Goal: Transaction & Acquisition: Subscribe to service/newsletter

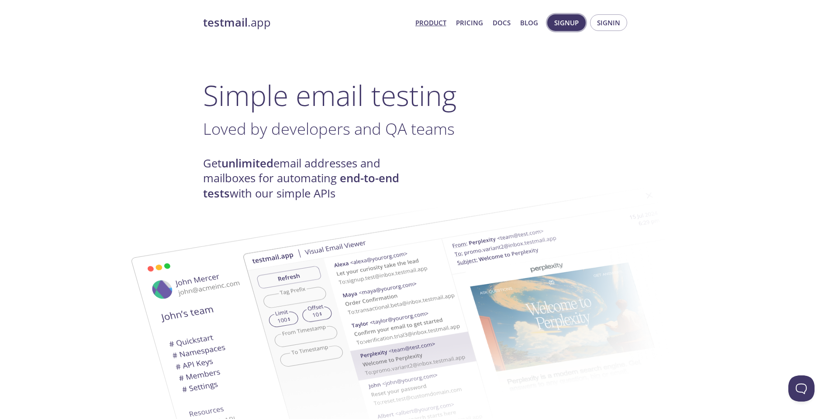
click at [567, 17] on span "Signup" at bounding box center [566, 22] width 24 height 11
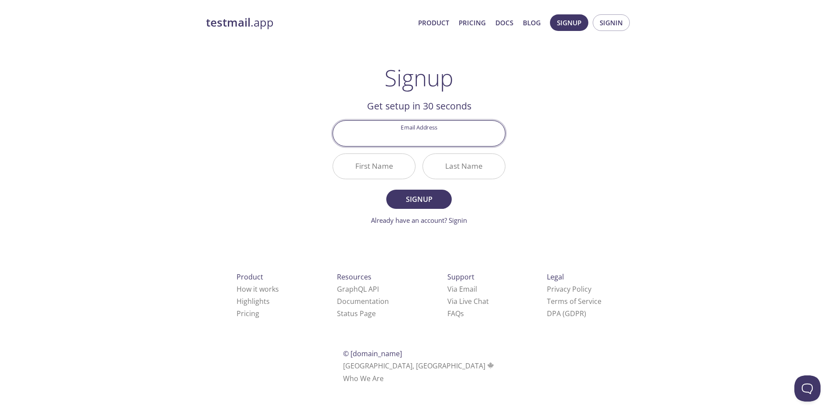
click at [423, 141] on input "Email Address" at bounding box center [419, 133] width 172 height 25
type input "abidmohamedyassine@fss.u-sfax.tn"
click at [382, 164] on input "First Name" at bounding box center [374, 166] width 82 height 25
type input "Med"
type input "abiod"
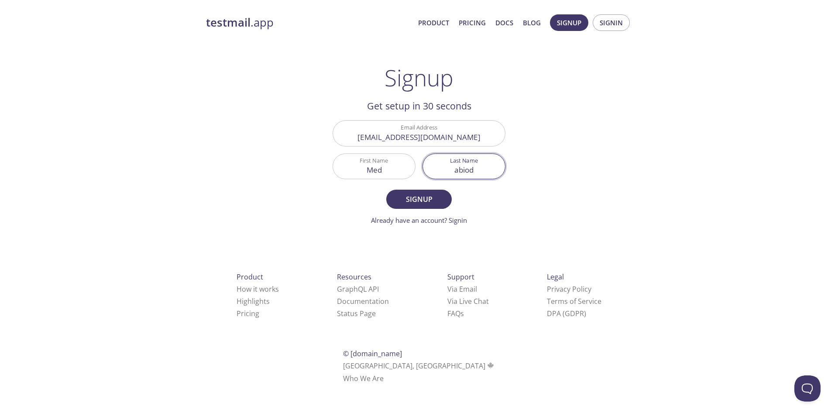
click at [386, 190] on button "Signup" at bounding box center [418, 199] width 65 height 19
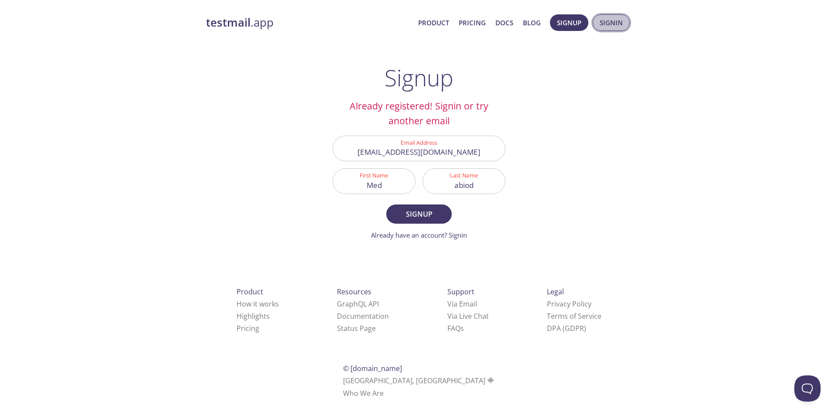
click at [605, 16] on button "Signin" at bounding box center [611, 22] width 37 height 17
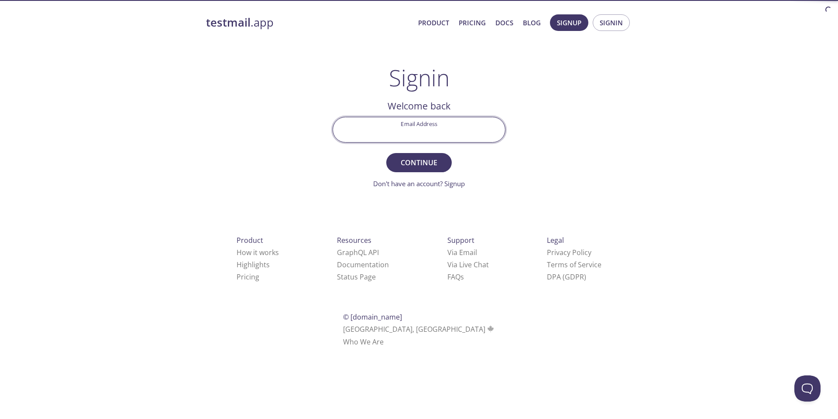
click at [373, 136] on input "Email Address" at bounding box center [419, 129] width 172 height 25
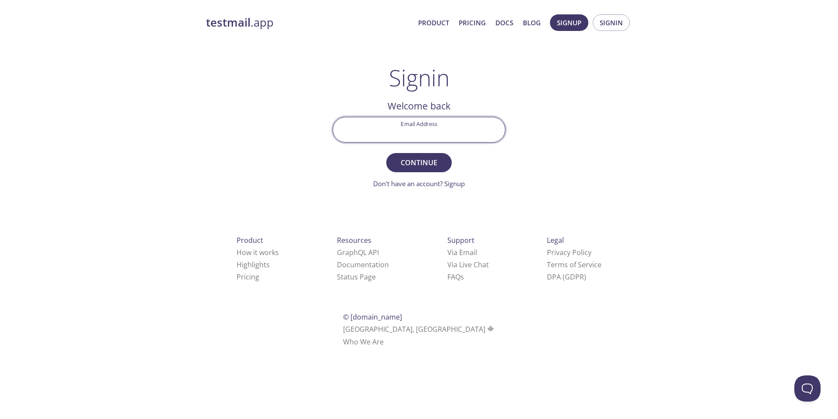
type input "abidmohamedyassine@fss.u-sfax.tn"
click at [409, 168] on span "Continue" at bounding box center [419, 163] width 46 height 12
click at [395, 132] on input "Signin Security Code" at bounding box center [419, 129] width 172 height 25
paste input "85FHLTF"
type input "85FHLTF"
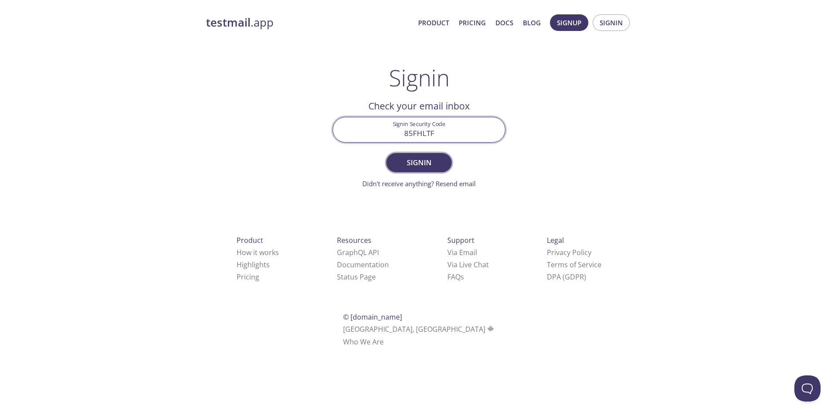
click at [414, 165] on span "Signin" at bounding box center [419, 163] width 46 height 12
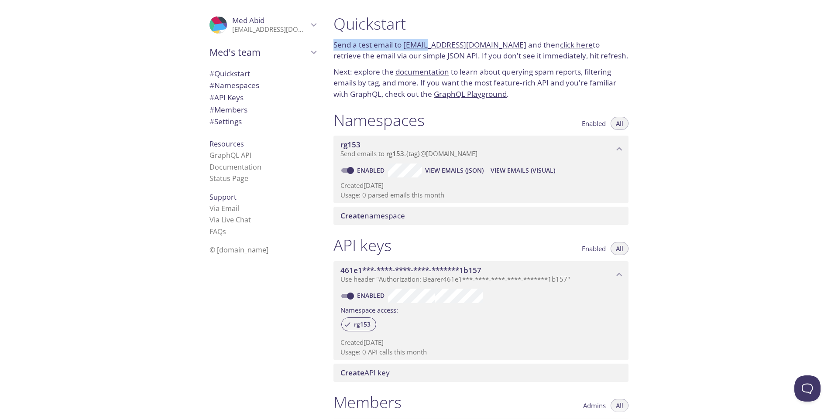
drag, startPoint x: 404, startPoint y: 37, endPoint x: 427, endPoint y: 42, distance: 23.3
click at [427, 42] on div "Quickstart Send a test email to rg153.test@inbox.testmail.app and then click he…" at bounding box center [481, 57] width 309 height 96
click at [423, 53] on p "Send a test email to rg153.test@inbox.testmail.app and then click here to retri…" at bounding box center [481, 50] width 295 height 22
click at [561, 45] on link "click here" at bounding box center [576, 45] width 33 height 10
click at [509, 173] on span "View Emails (Visual)" at bounding box center [523, 170] width 65 height 10
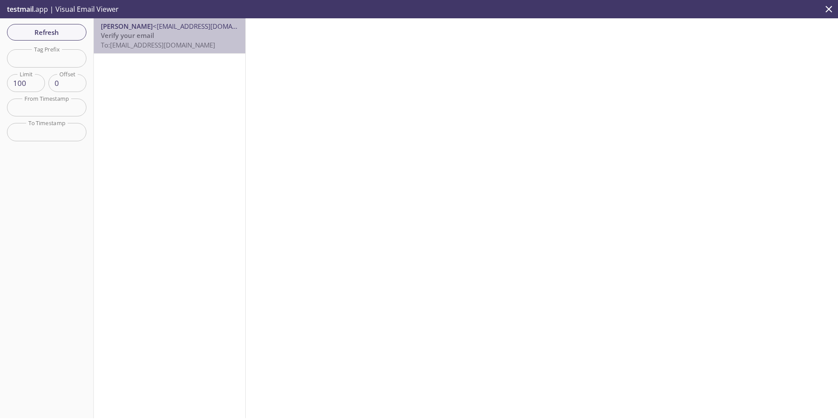
click at [172, 33] on p "Verify your email To: rg153.test@inbox.testmail.app" at bounding box center [170, 40] width 138 height 19
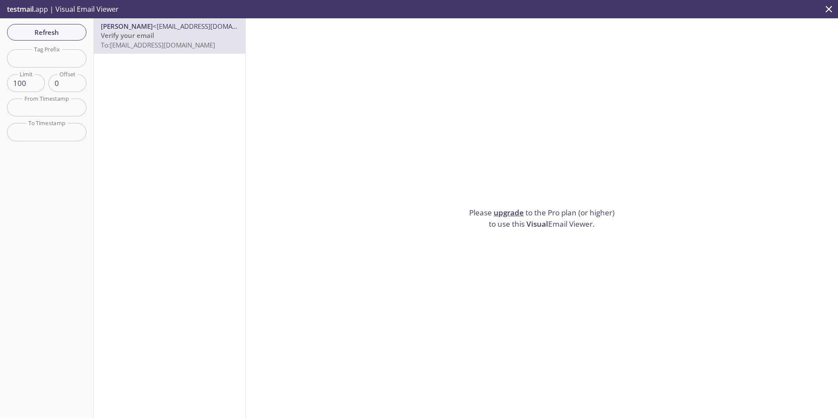
drag, startPoint x: 351, startPoint y: 104, endPoint x: 334, endPoint y: 102, distance: 17.2
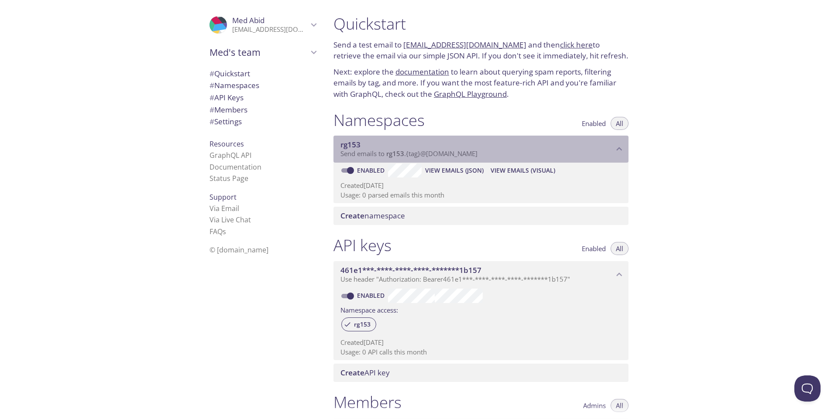
click at [626, 146] on div "rg153 Send emails to rg153 . {tag} @inbox.testmail.app" at bounding box center [481, 149] width 295 height 27
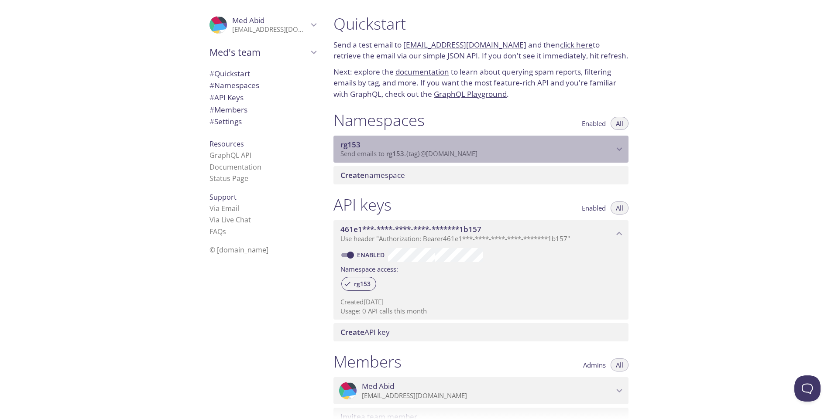
click at [626, 146] on div "rg153 Send emails to rg153 . {tag} @inbox.testmail.app" at bounding box center [481, 149] width 295 height 27
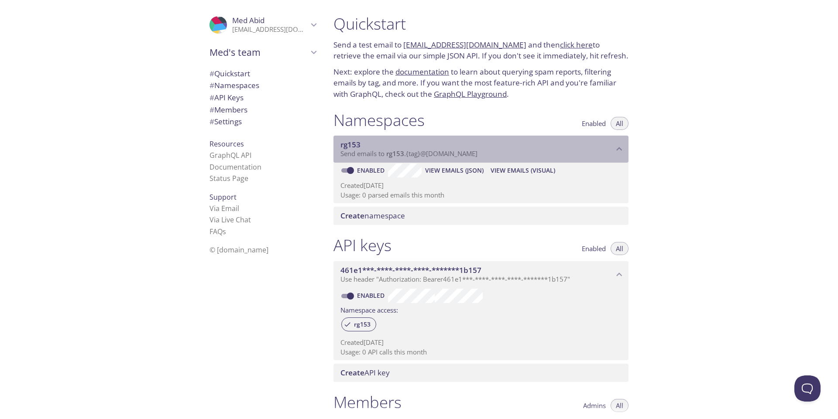
click at [626, 146] on div "rg153 Send emails to rg153 . {tag} @inbox.testmail.app" at bounding box center [481, 149] width 295 height 27
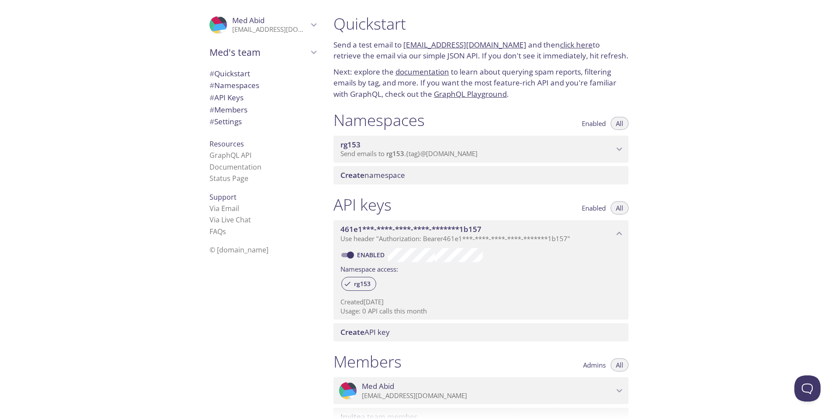
click at [362, 173] on span "Create" at bounding box center [352, 175] width 24 height 10
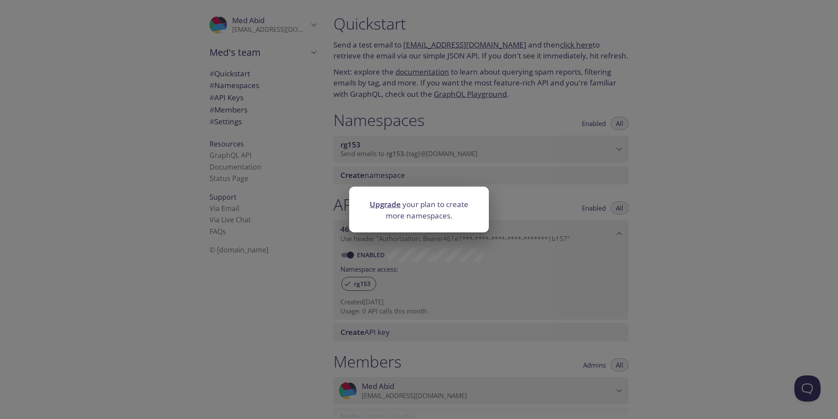
click at [435, 149] on div "Upgrade your plan to create more namespaces." at bounding box center [419, 209] width 838 height 419
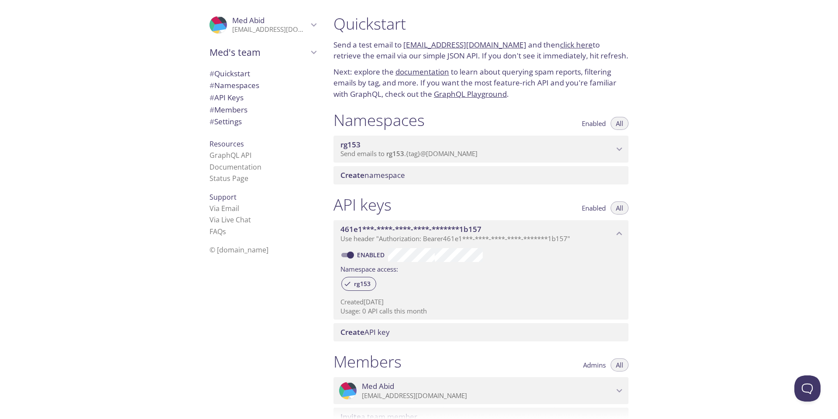
click at [455, 143] on span "rg153" at bounding box center [476, 145] width 273 height 10
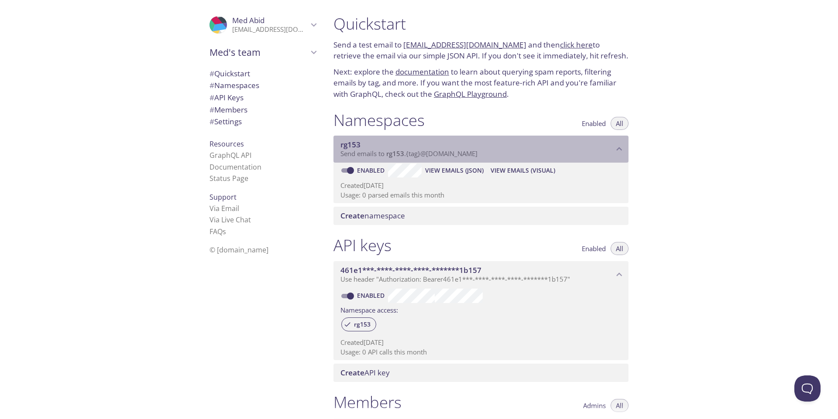
click at [357, 150] on span "Send emails to rg153 . {tag} @inbox.testmail.app" at bounding box center [408, 153] width 137 height 9
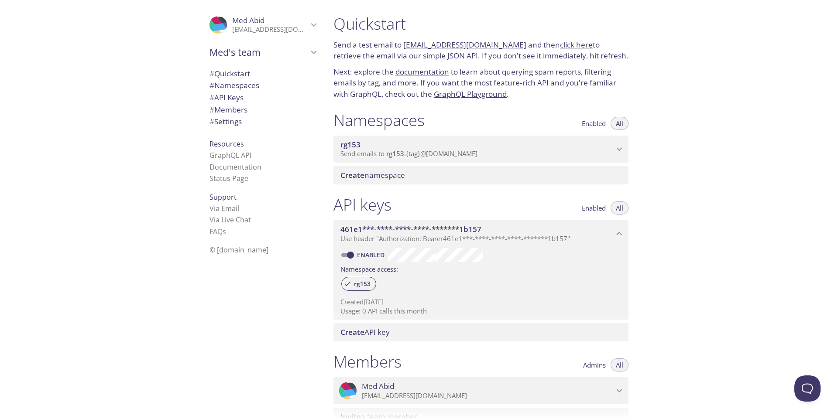
click at [308, 23] on icon "Med Abid" at bounding box center [313, 24] width 11 height 11
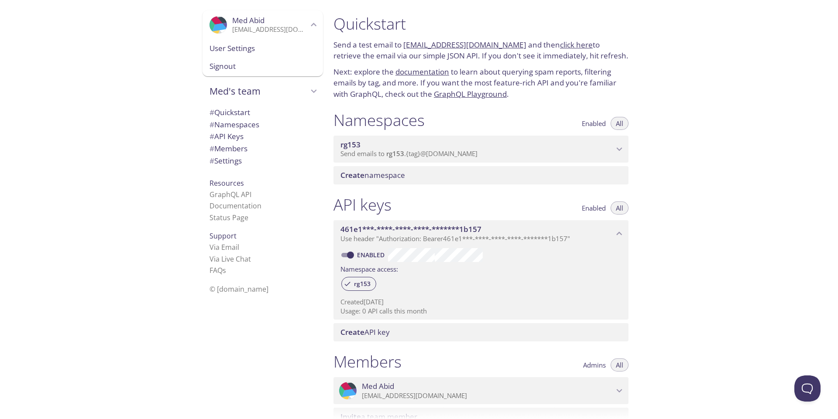
click at [244, 52] on span "User Settings" at bounding box center [263, 48] width 107 height 11
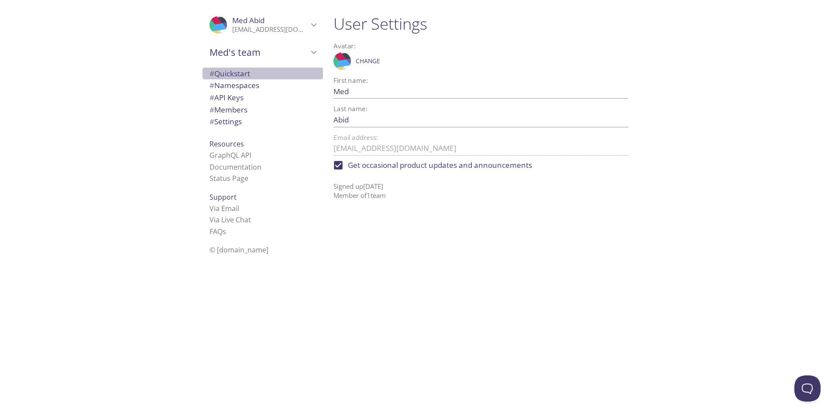
click at [268, 76] on span "# Quickstart" at bounding box center [263, 73] width 107 height 11
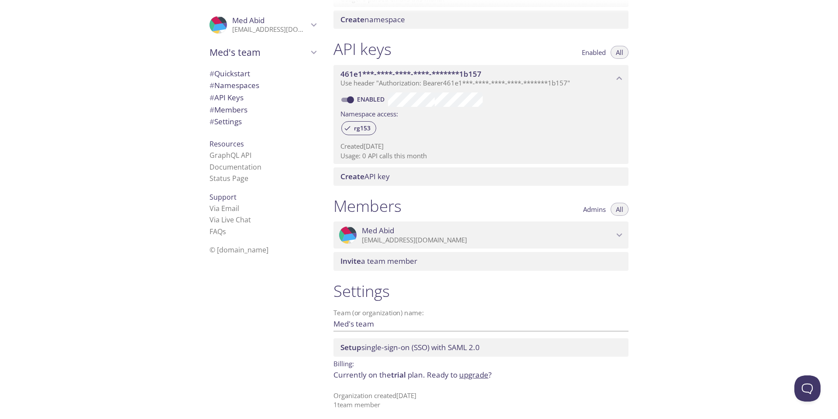
scroll to position [201, 0]
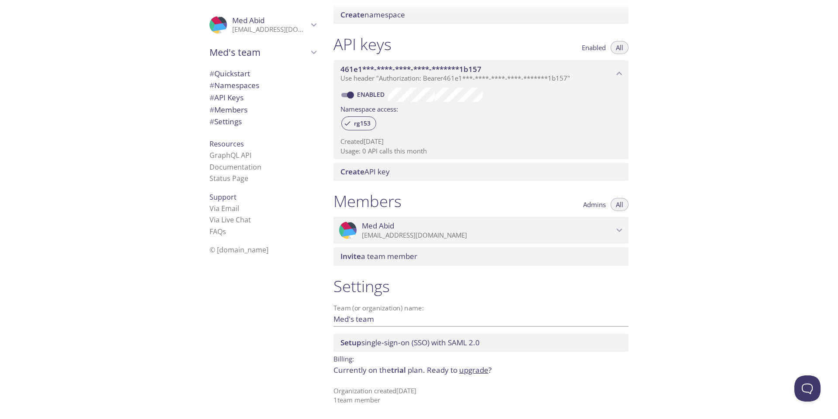
click at [399, 240] on div ".cls-1 { fill: #6d5ca8; } .cls-2 { fill: #3fc191; } .cls-3 { fill: #3b4752; } .…" at bounding box center [481, 230] width 295 height 27
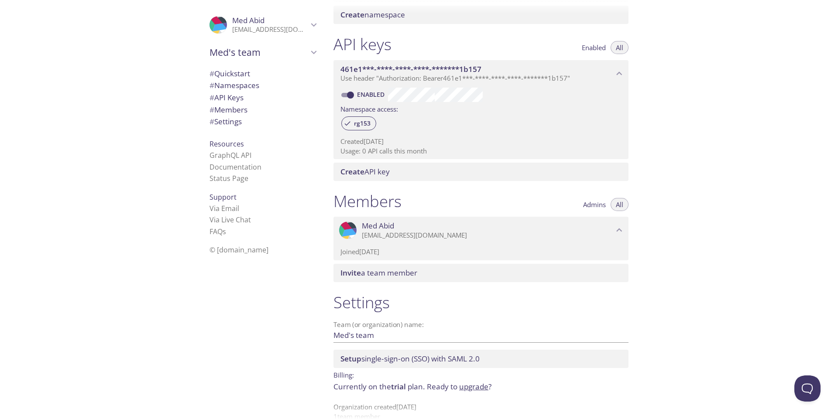
click at [396, 239] on p "abidmohamedyassine@fss.u-sfax.tn" at bounding box center [488, 235] width 252 height 9
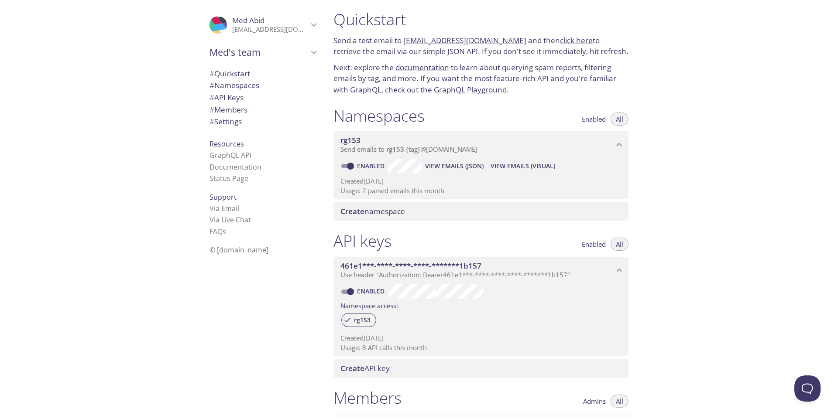
scroll to position [0, 0]
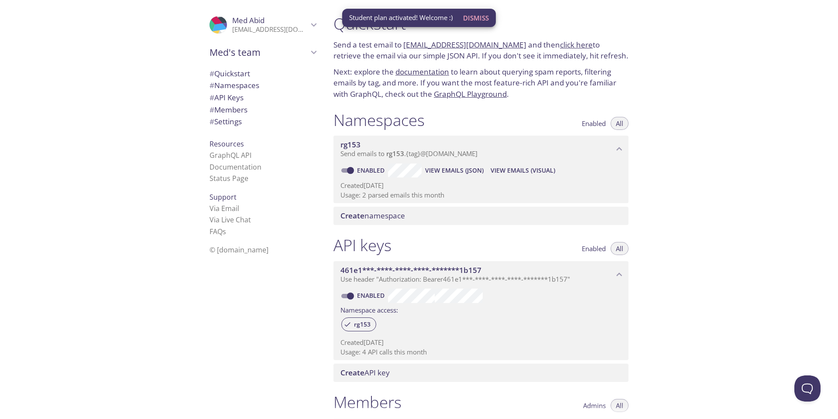
click at [443, 214] on span "Create namespace" at bounding box center [482, 216] width 285 height 10
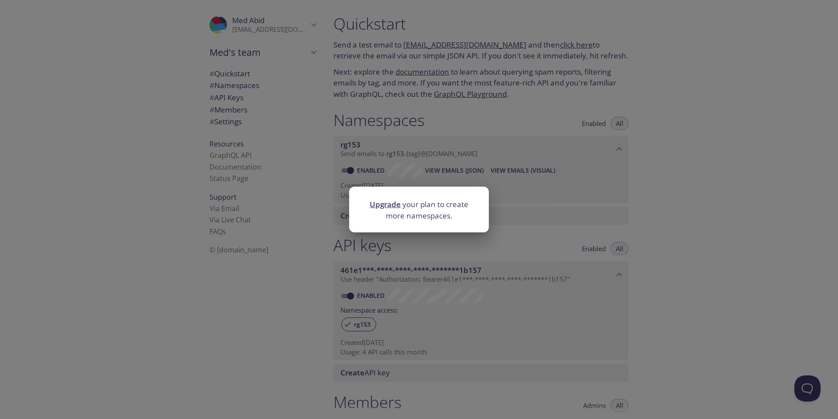
click at [453, 220] on p "Upgrade your plan to create more namespaces." at bounding box center [419, 210] width 119 height 22
click at [552, 235] on div "Upgrade your plan to create more namespaces." at bounding box center [419, 209] width 838 height 419
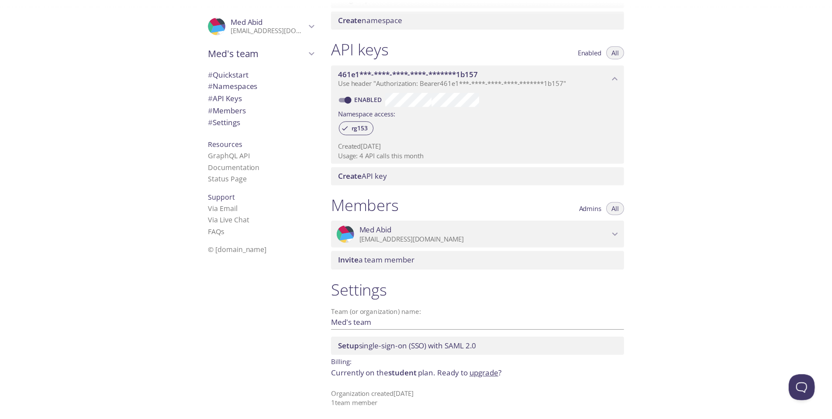
scroll to position [201, 0]
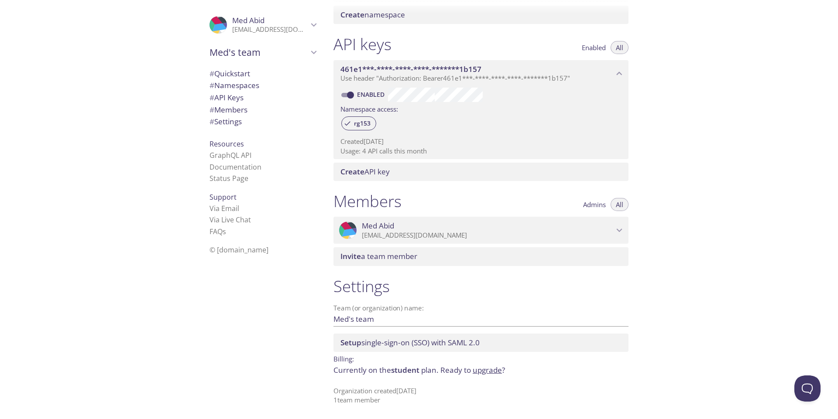
click at [488, 369] on link "upgrade" at bounding box center [487, 370] width 29 height 10
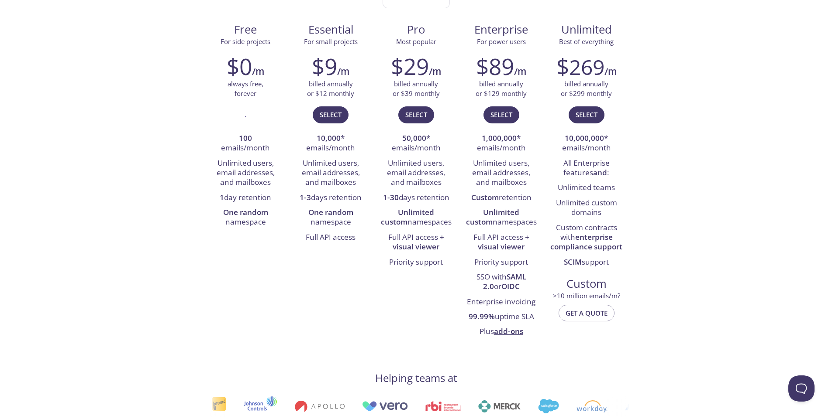
scroll to position [50, 0]
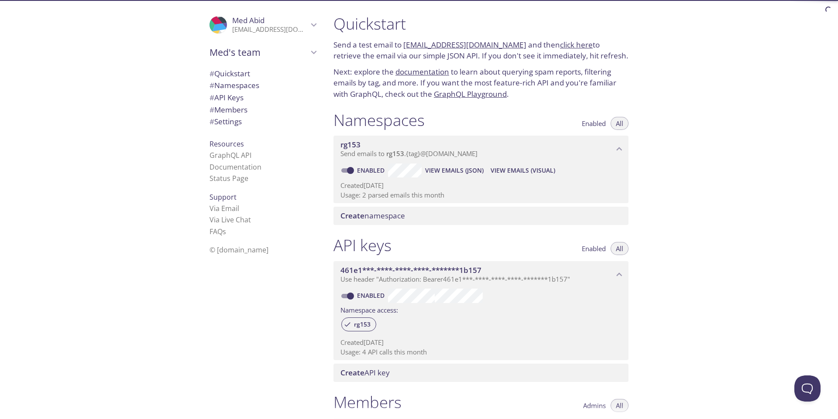
click at [369, 170] on link "Enabled" at bounding box center [372, 170] width 32 height 8
click at [366, 170] on input "Enabled" at bounding box center [350, 170] width 31 height 10
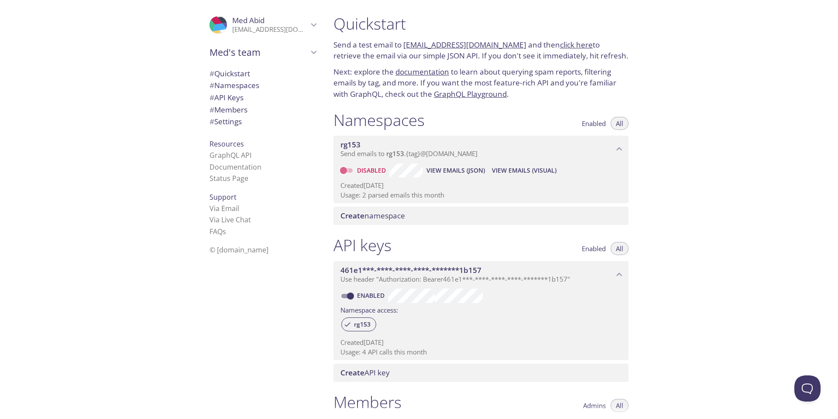
click at [348, 170] on input "Disabled" at bounding box center [343, 170] width 31 height 10
click at [534, 171] on span "View Emails (Visual)" at bounding box center [523, 170] width 65 height 10
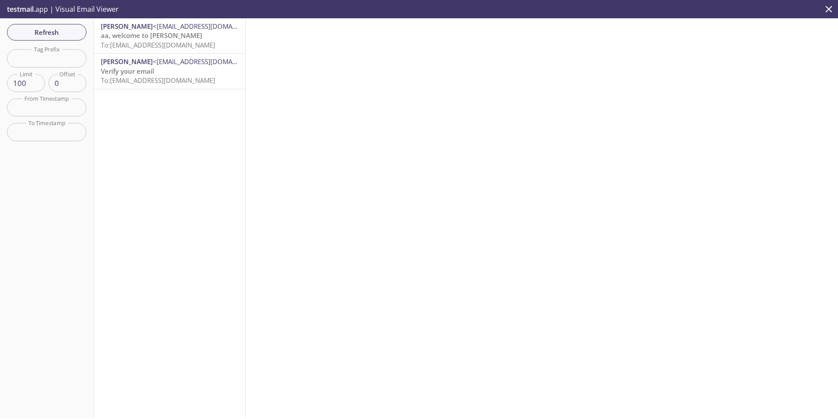
click at [171, 36] on span "aa, welcome to O'Reilly" at bounding box center [151, 35] width 101 height 9
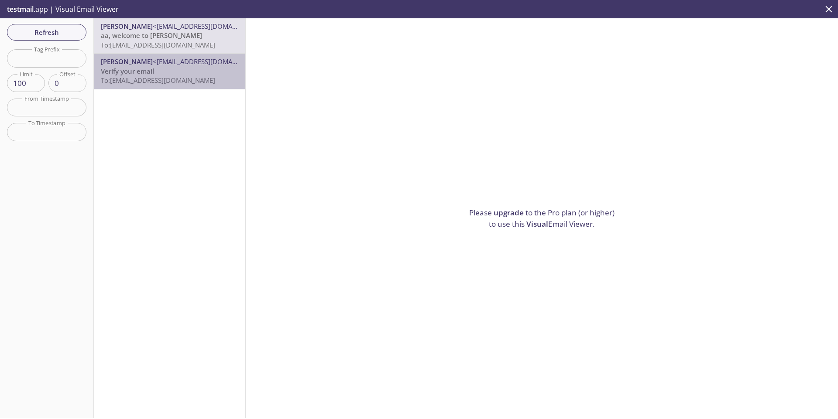
click at [171, 68] on p "Verify your email To: rg153.test@inbox.testmail.app" at bounding box center [170, 76] width 138 height 19
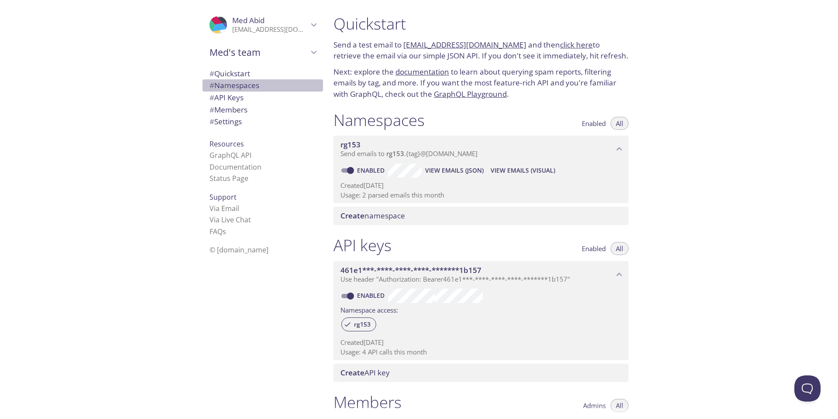
click at [246, 87] on span "# Namespaces" at bounding box center [235, 85] width 50 height 10
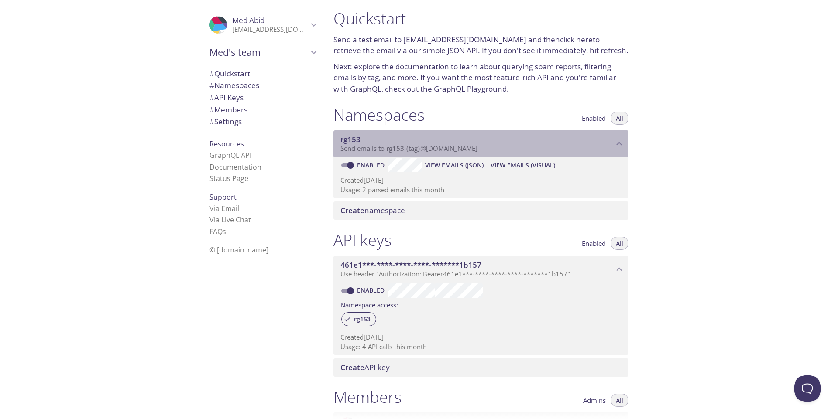
click at [420, 147] on span "Send emails to rg153 . {tag} @inbox.testmail.app" at bounding box center [408, 148] width 137 height 9
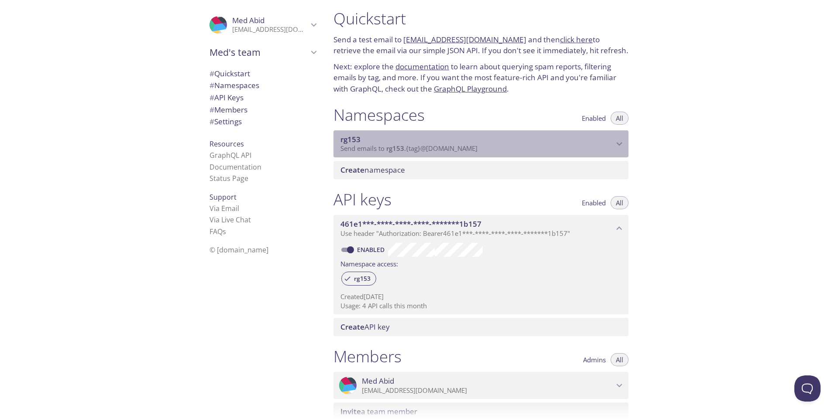
click at [420, 147] on span "Send emails to rg153 . {tag} @inbox.testmail.app" at bounding box center [408, 148] width 137 height 9
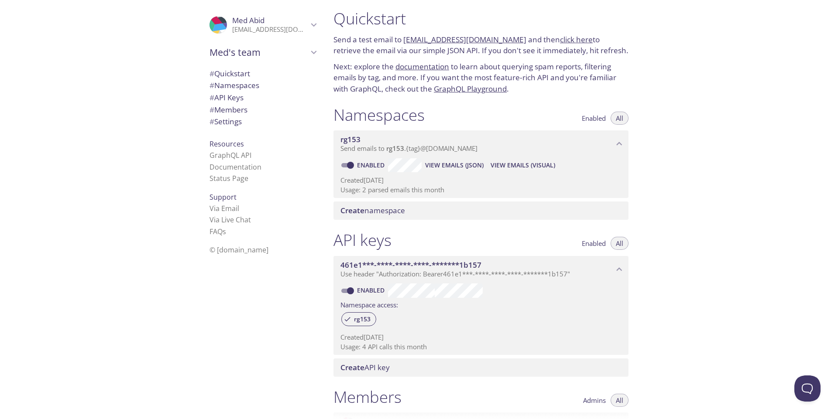
click at [344, 139] on span "rg153" at bounding box center [350, 139] width 20 height 10
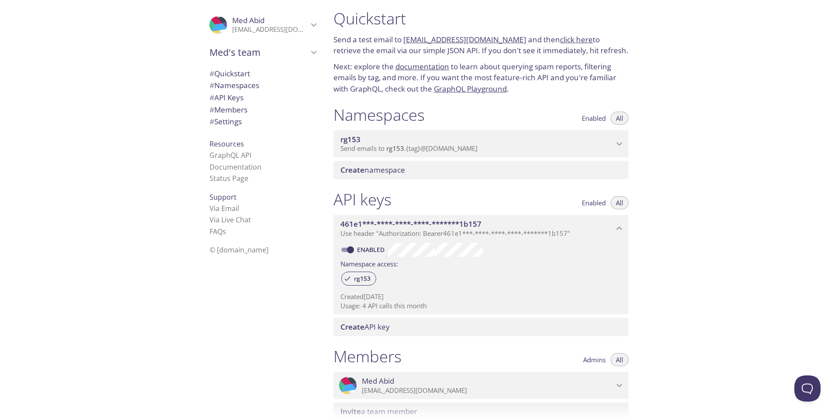
click at [343, 145] on span "Send emails to rg153 . {tag} @inbox.testmail.app" at bounding box center [408, 148] width 137 height 9
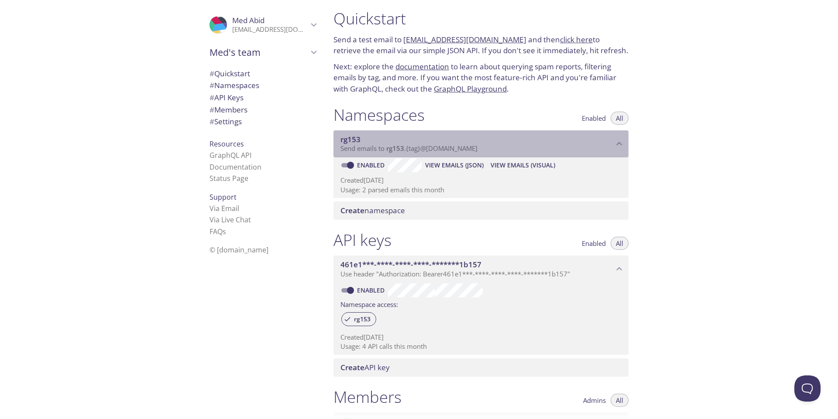
click at [343, 145] on span "Send emails to rg153 . {tag} @inbox.testmail.app" at bounding box center [408, 148] width 137 height 9
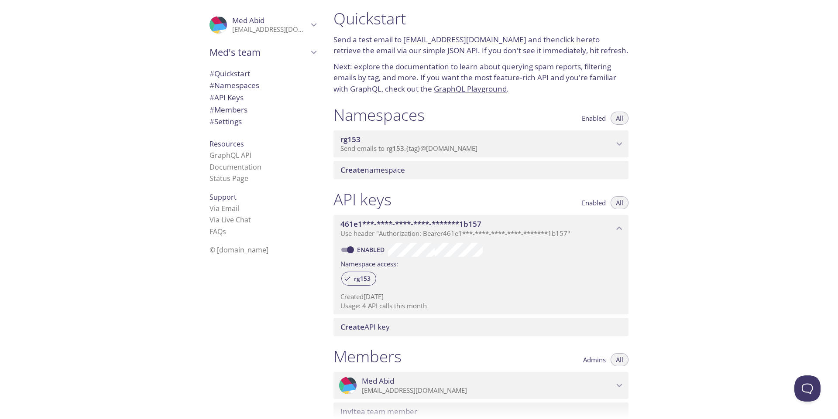
click at [354, 136] on span "rg153" at bounding box center [350, 139] width 20 height 10
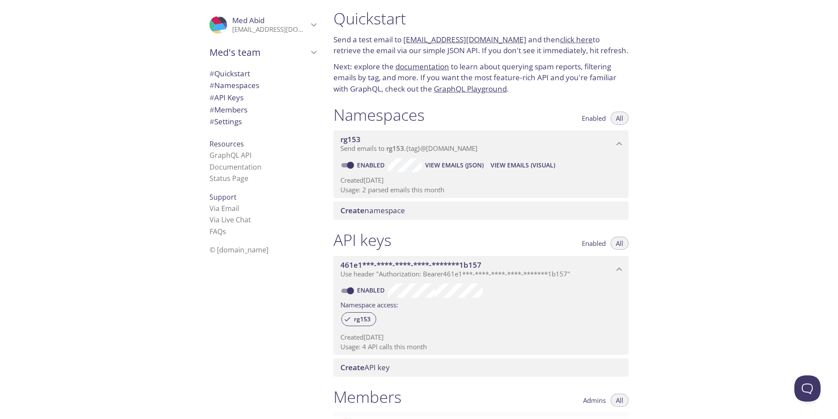
click at [351, 162] on input "Enabled" at bounding box center [350, 165] width 31 height 10
checkbox input "false"
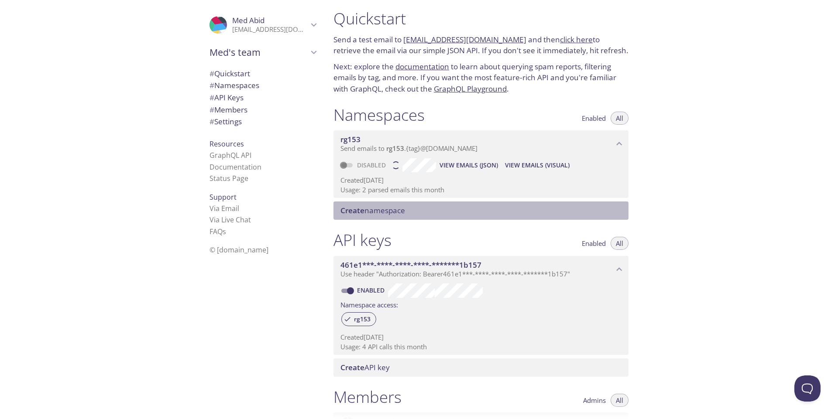
click at [391, 207] on span "Create namespace" at bounding box center [372, 211] width 65 height 10
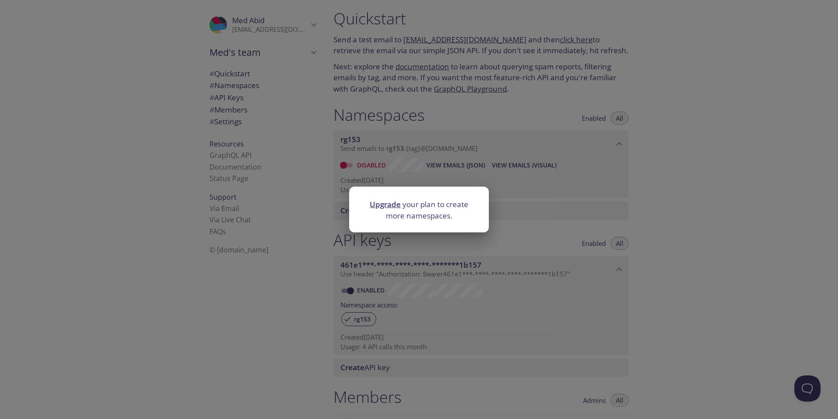
click at [389, 206] on link "Upgrade" at bounding box center [385, 204] width 31 height 10
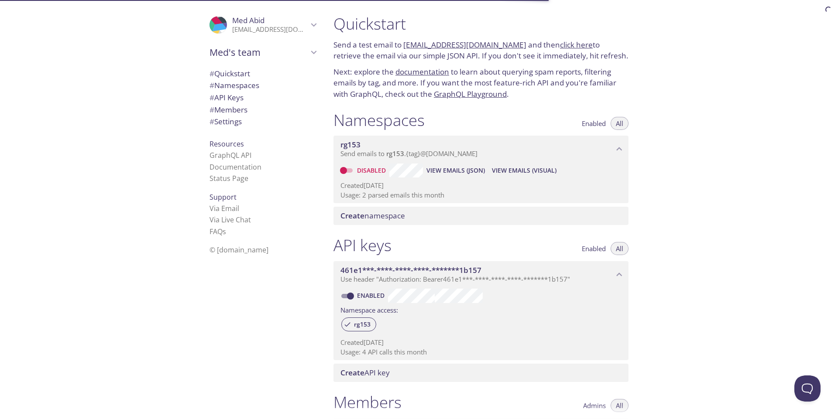
click at [358, 171] on link "Disabled" at bounding box center [373, 170] width 34 height 8
click at [358, 171] on input "Disabled" at bounding box center [343, 170] width 31 height 10
checkbox input "true"
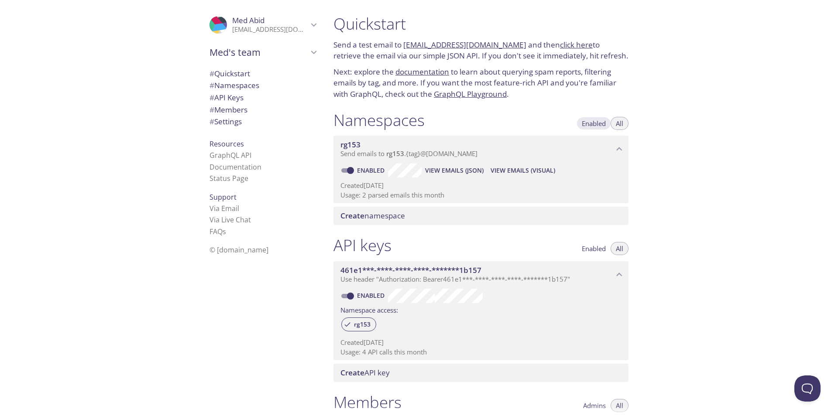
click at [588, 124] on span "Enabled" at bounding box center [594, 124] width 24 height 0
click at [625, 121] on button "All" at bounding box center [620, 123] width 18 height 13
click at [210, 71] on span "#" at bounding box center [212, 74] width 5 height 10
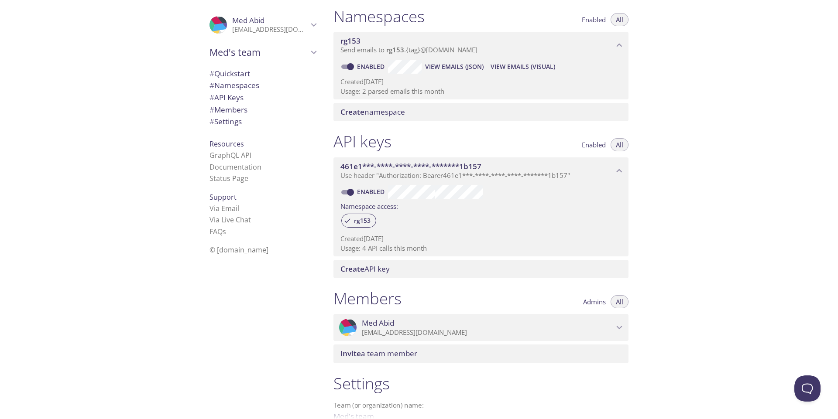
scroll to position [83, 0]
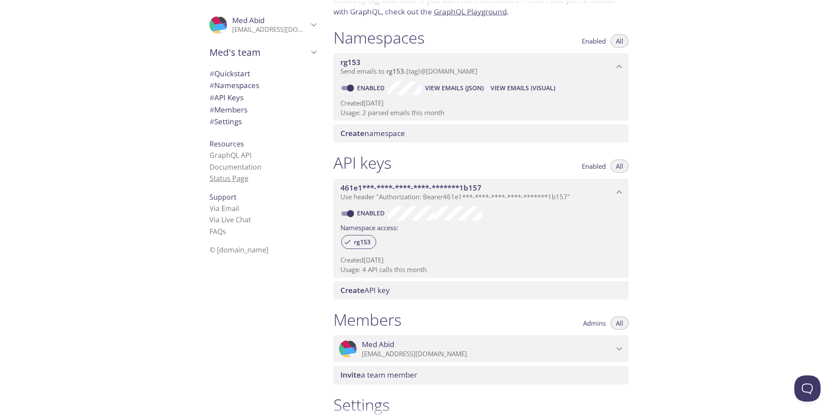
click at [218, 179] on link "Status Page" at bounding box center [229, 179] width 39 height 10
click at [403, 113] on p "Usage: 2 parsed emails this month" at bounding box center [480, 112] width 281 height 9
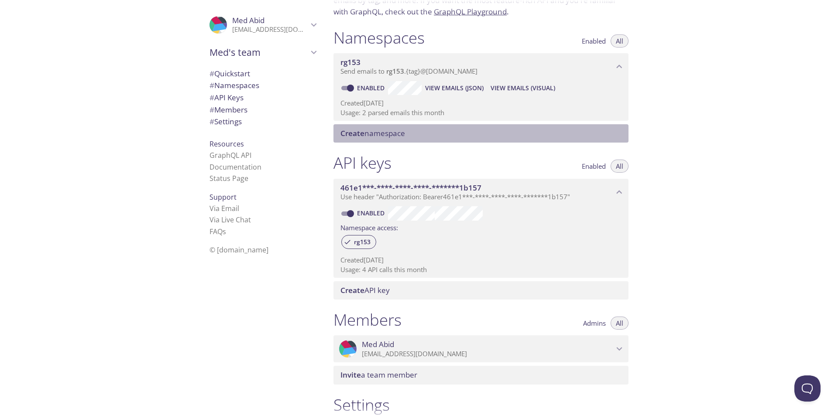
click at [389, 131] on span "Create namespace" at bounding box center [372, 133] width 65 height 10
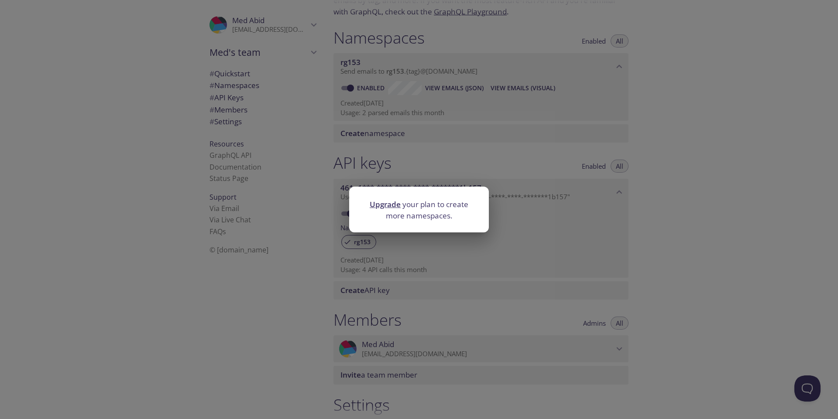
click at [388, 131] on div "Upgrade your plan to create more namespaces." at bounding box center [419, 209] width 838 height 419
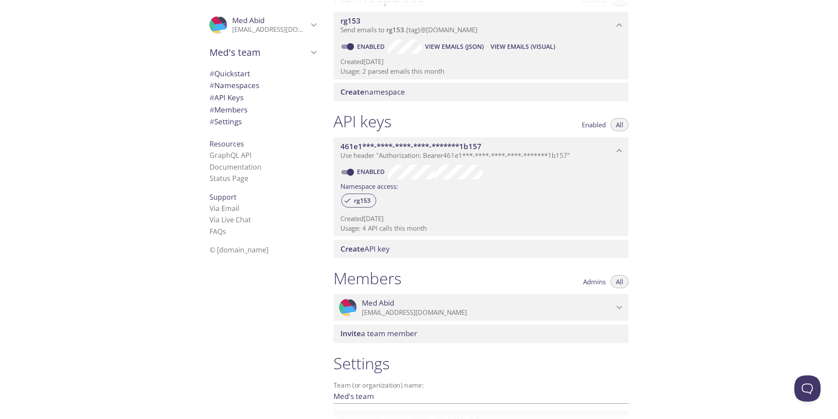
scroll to position [135, 0]
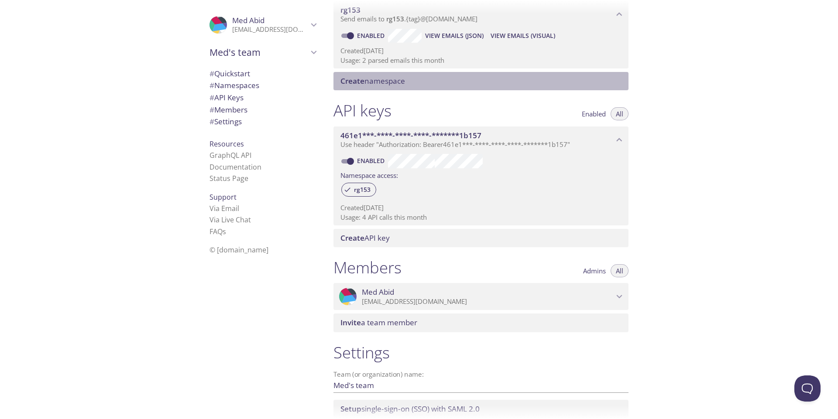
click at [392, 87] on div "Create namespace" at bounding box center [481, 81] width 295 height 18
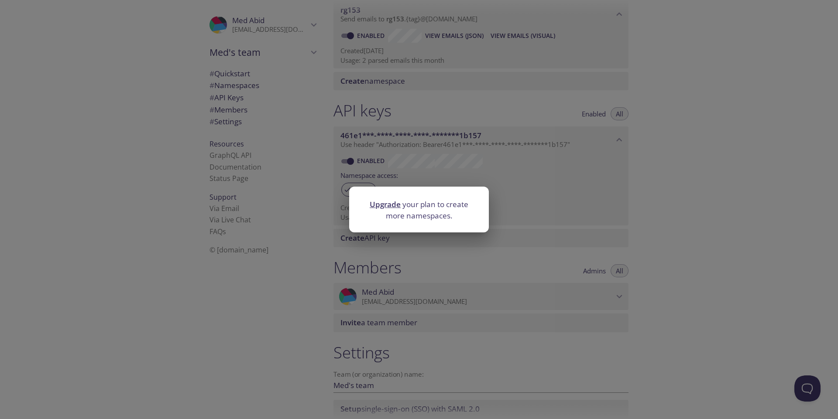
click at [380, 202] on link "Upgrade" at bounding box center [385, 204] width 31 height 10
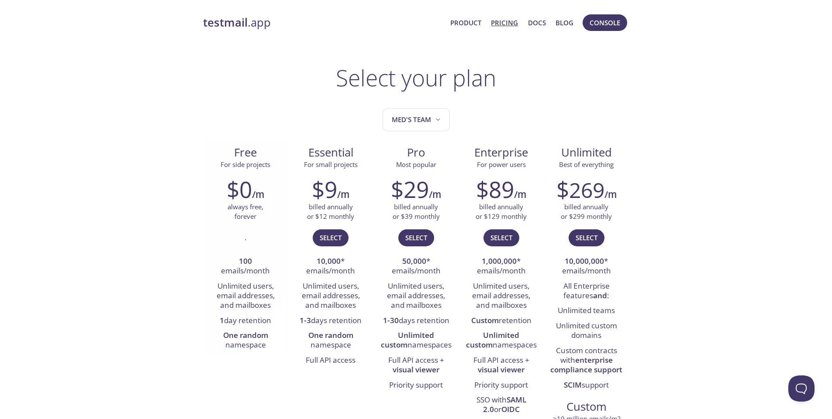
click at [253, 320] on li "1 day retention" at bounding box center [246, 321] width 72 height 15
click at [253, 319] on li "1 day retention" at bounding box center [246, 321] width 72 height 15
drag, startPoint x: 674, startPoint y: 53, endPoint x: 655, endPoint y: 53, distance: 19.2
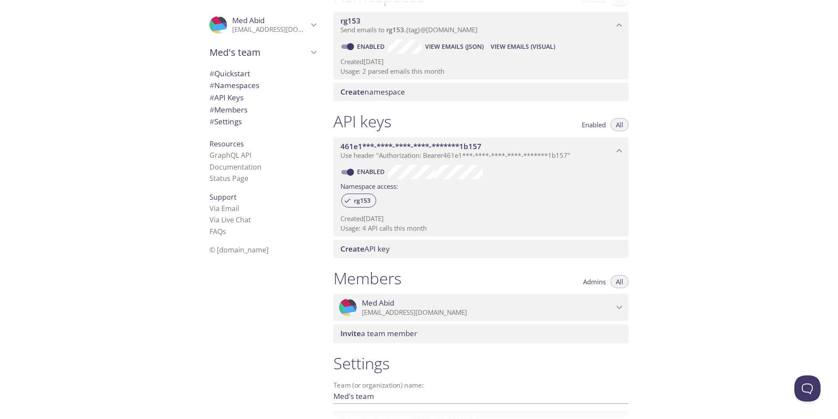
scroll to position [126, 0]
click at [364, 203] on div "rg153" at bounding box center [358, 199] width 35 height 14
click at [365, 197] on span "rg153" at bounding box center [362, 199] width 27 height 8
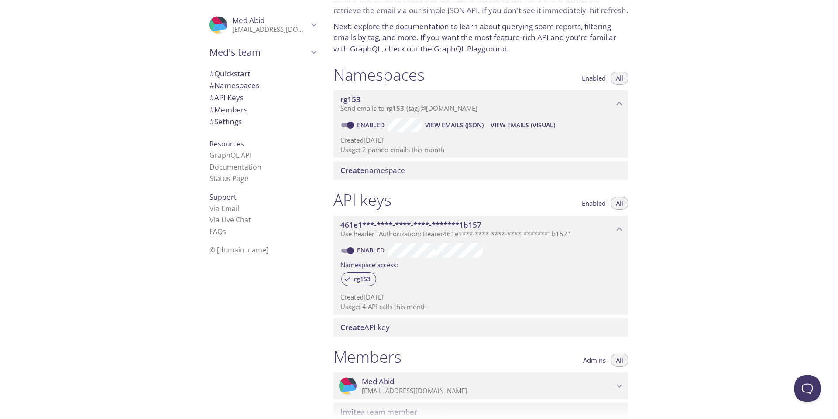
scroll to position [0, 0]
